Goal: Check status: Check status

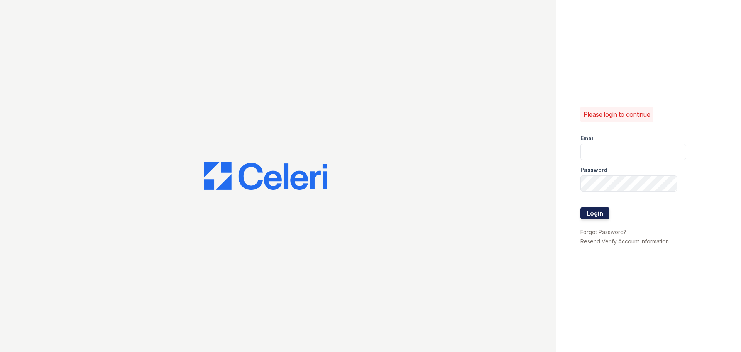
type input "jratley@trinity-pm.com"
click at [595, 211] on button "Login" at bounding box center [594, 213] width 29 height 12
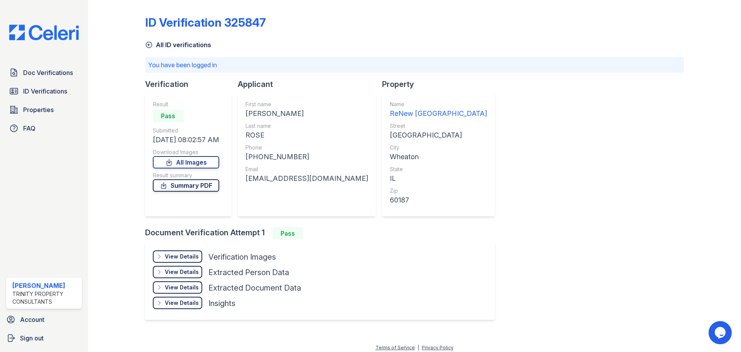
click at [213, 188] on link "Summary PDF" at bounding box center [186, 185] width 66 height 12
click at [39, 87] on span "ID Verifications" at bounding box center [45, 90] width 44 height 9
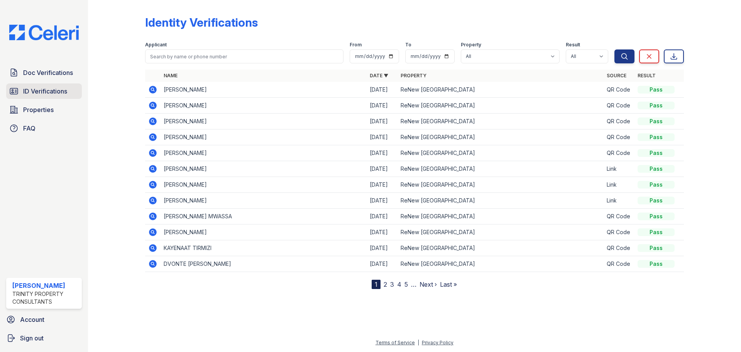
click at [43, 95] on span "ID Verifications" at bounding box center [45, 90] width 44 height 9
click at [73, 91] on link "ID Verifications" at bounding box center [44, 90] width 76 height 15
click at [54, 92] on span "ID Verifications" at bounding box center [45, 90] width 44 height 9
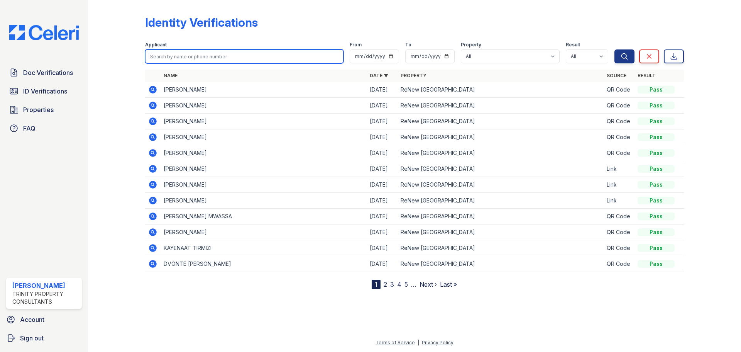
click at [207, 57] on input "search" at bounding box center [244, 56] width 198 height 14
type input "grief"
click at [614, 49] on button "Search" at bounding box center [624, 56] width 20 height 14
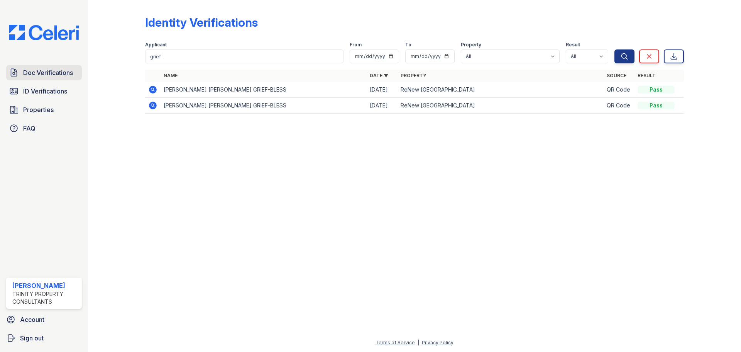
click at [70, 65] on link "Doc Verifications" at bounding box center [44, 72] width 76 height 15
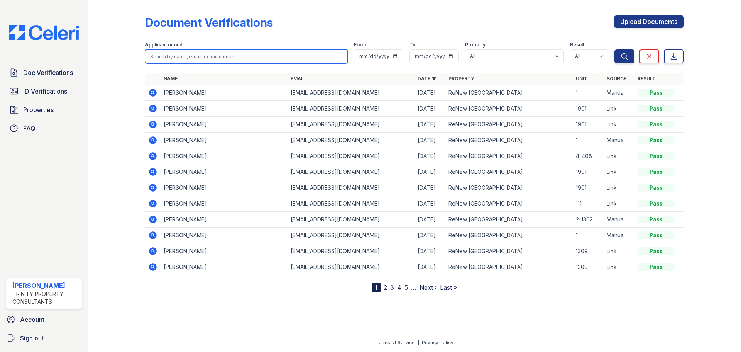
click at [194, 60] on input "search" at bounding box center [246, 56] width 203 height 14
type input "grief"
click at [614, 49] on button "Search" at bounding box center [624, 56] width 20 height 14
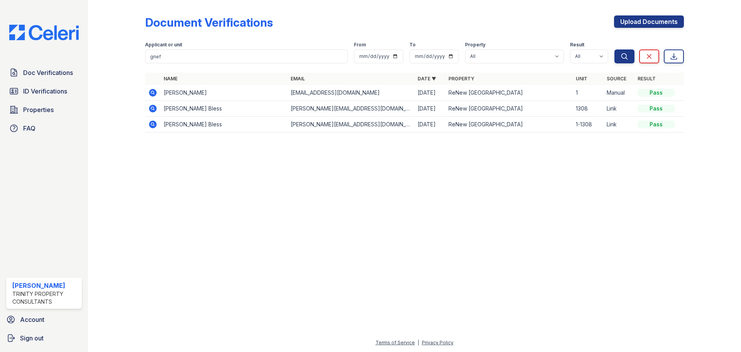
click at [150, 94] on icon at bounding box center [153, 93] width 8 height 8
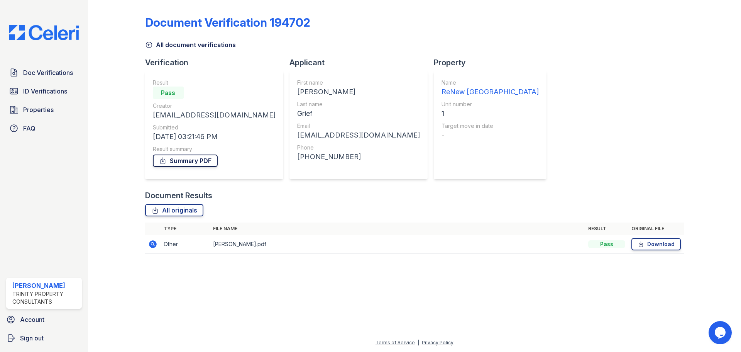
click at [212, 158] on link "Summary PDF" at bounding box center [185, 160] width 65 height 12
click at [205, 160] on link "Summary PDF" at bounding box center [185, 160] width 65 height 12
click at [59, 86] on link "ID Verifications" at bounding box center [44, 90] width 76 height 15
click at [58, 75] on span "Doc Verifications" at bounding box center [48, 72] width 50 height 9
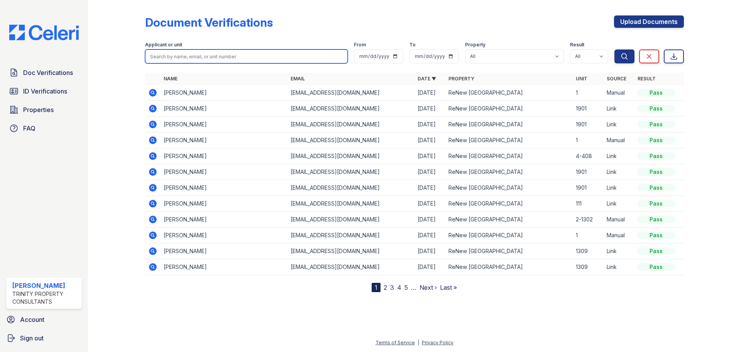
drag, startPoint x: 324, startPoint y: 57, endPoint x: 288, endPoint y: 64, distance: 36.6
click at [324, 57] on input "search" at bounding box center [246, 56] width 203 height 14
drag, startPoint x: 9, startPoint y: 91, endPoint x: 28, endPoint y: 81, distance: 21.3
click at [10, 91] on icon at bounding box center [13, 90] width 9 height 9
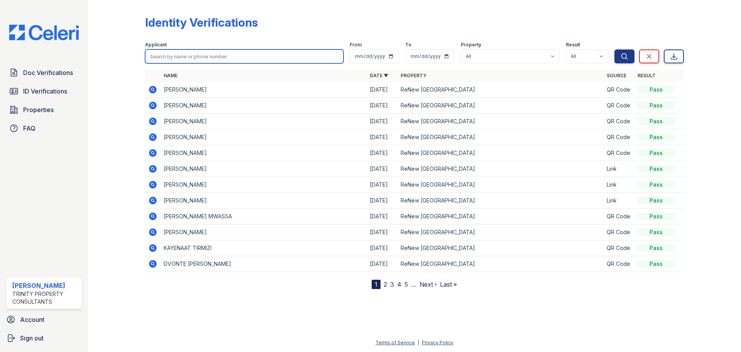
click at [175, 55] on input "search" at bounding box center [244, 56] width 198 height 14
type input "tonya"
click at [614, 49] on button "Search" at bounding box center [624, 56] width 20 height 14
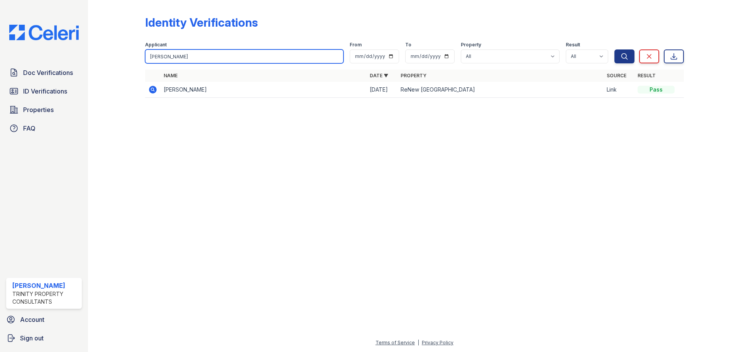
drag, startPoint x: 188, startPoint y: 52, endPoint x: 2, endPoint y: 40, distance: 186.0
click at [0, 46] on div "Doc Verifications ID Verifications Properties FAQ Jalia Ratley Trinity Property…" at bounding box center [370, 176] width 741 height 352
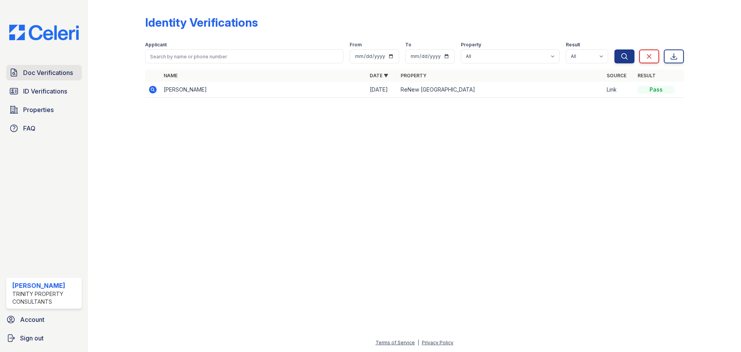
click at [50, 75] on span "Doc Verifications" at bounding box center [48, 72] width 50 height 9
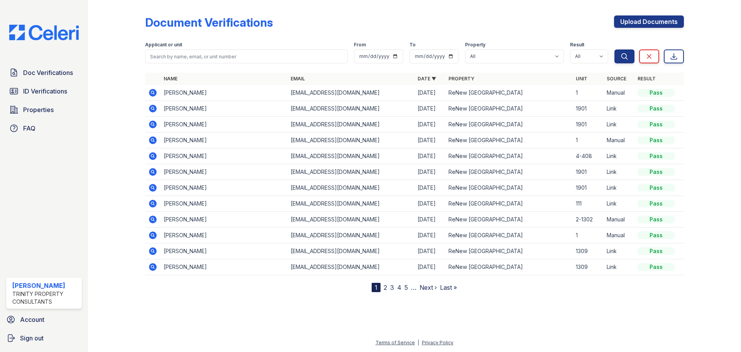
click at [185, 67] on div at bounding box center [414, 67] width 539 height 3
click at [186, 59] on input "search" at bounding box center [246, 56] width 203 height 14
type input "feicht"
click at [614, 49] on button "Search" at bounding box center [624, 56] width 20 height 14
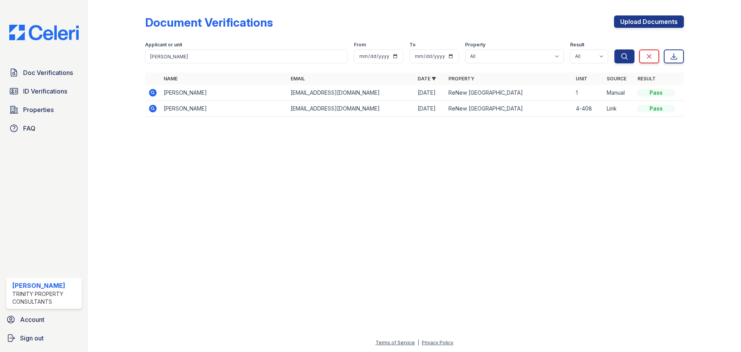
click at [151, 91] on icon at bounding box center [152, 92] width 9 height 9
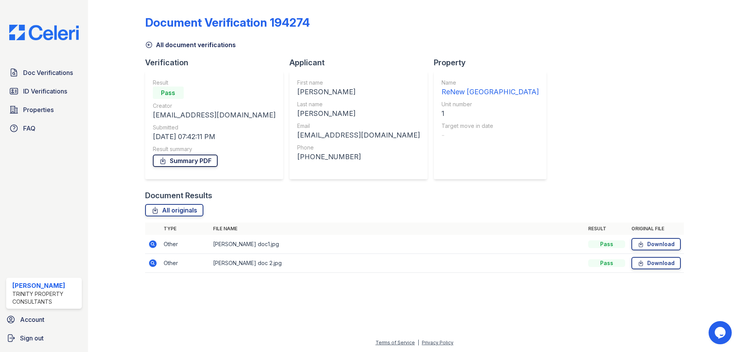
click at [210, 161] on link "Summary PDF" at bounding box center [185, 160] width 65 height 12
